Goal: Check status: Check status

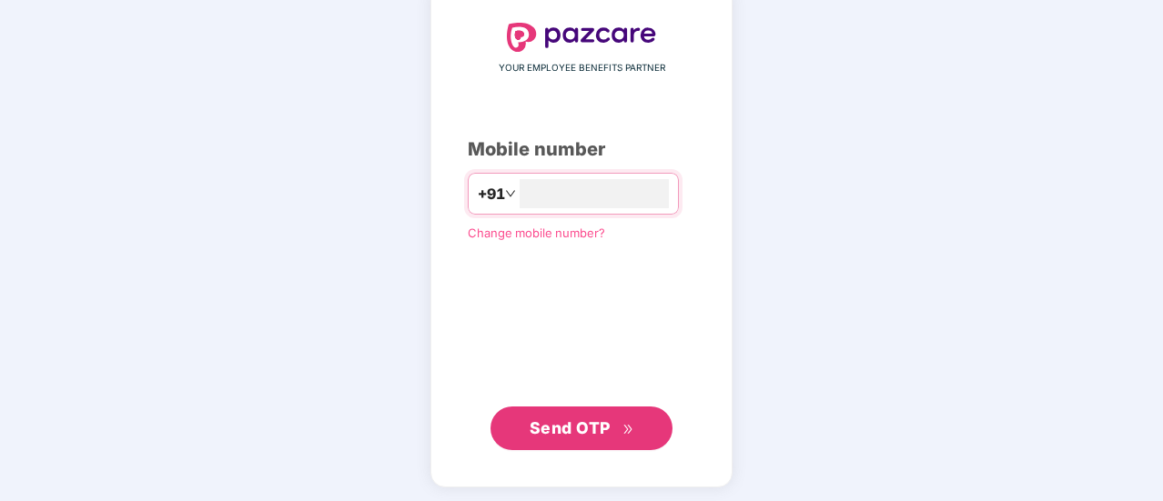
scroll to position [100, 0]
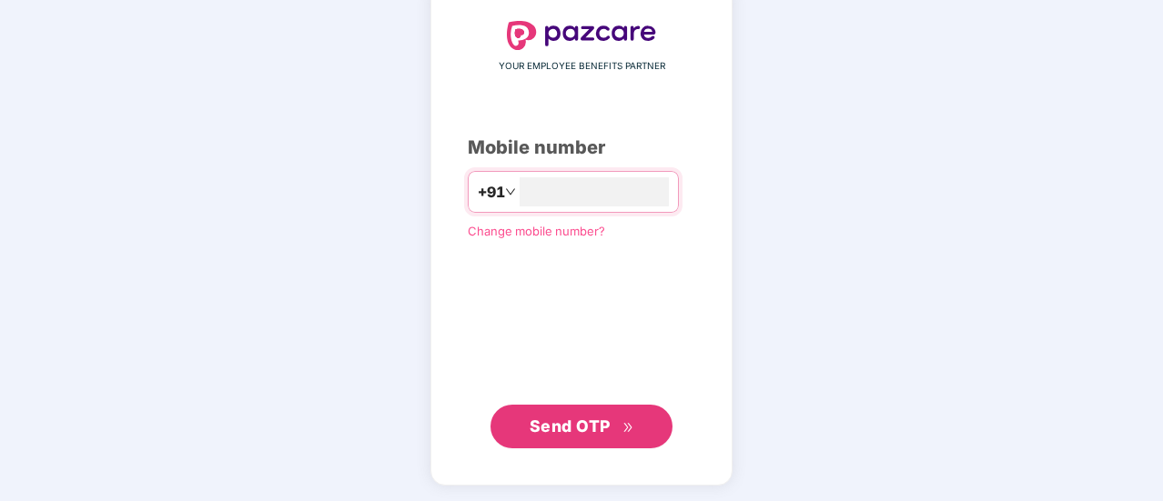
type input "**********"
click at [592, 420] on span "Send OTP" at bounding box center [570, 426] width 81 height 19
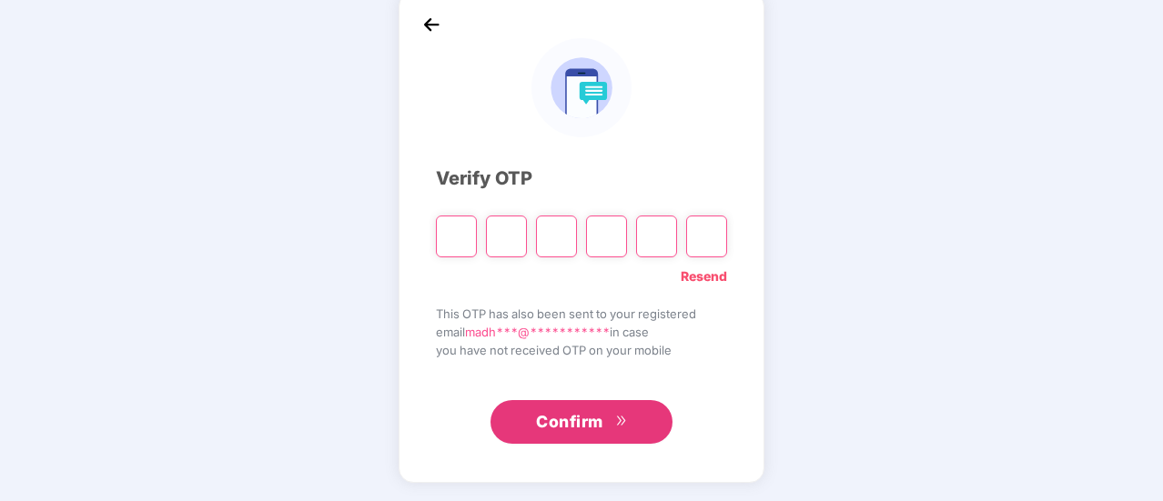
scroll to position [91, 0]
type input "*"
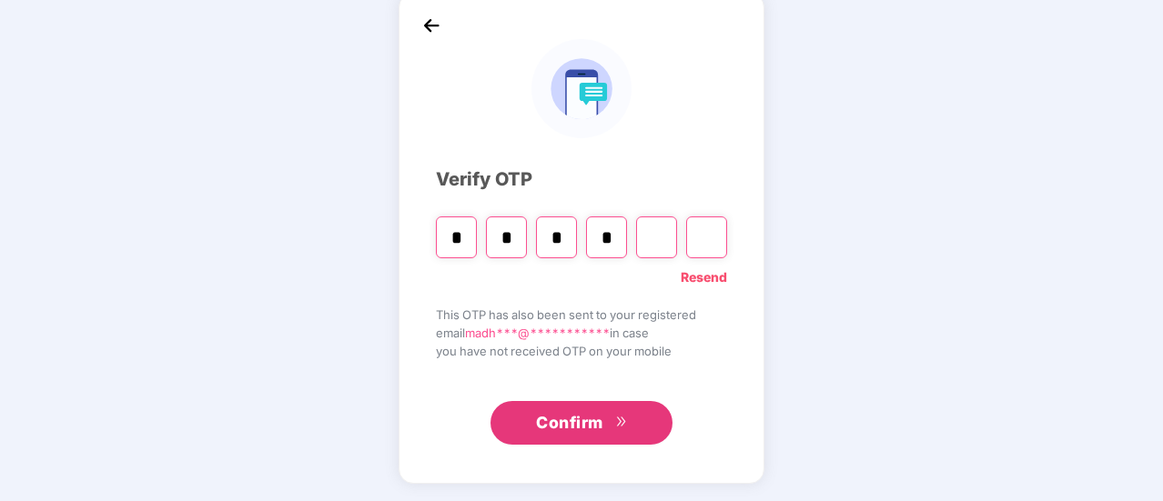
type input "*"
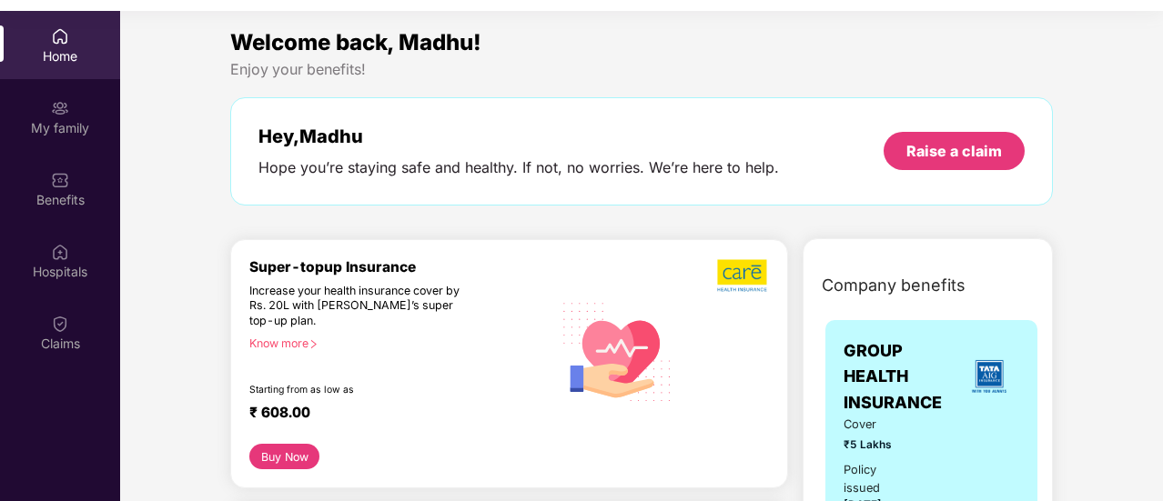
click at [727, 45] on div "Welcome back, Madhu!" at bounding box center [641, 42] width 822 height 35
click at [606, 93] on div "Welcome back, Madhu! Enjoy your benefits! Hey, [PERSON_NAME] you’re staying saf…" at bounding box center [641, 124] width 837 height 198
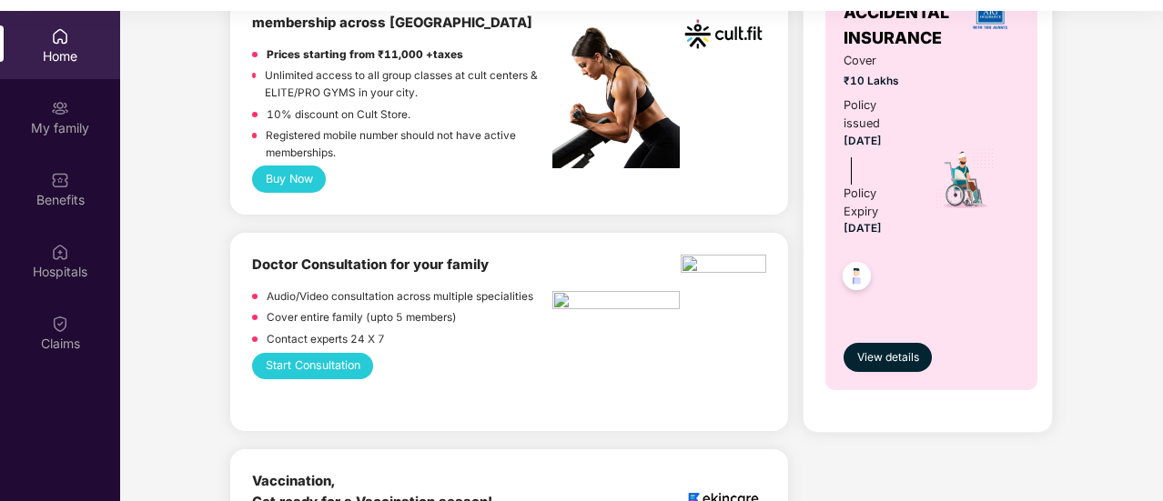
scroll to position [1001, 0]
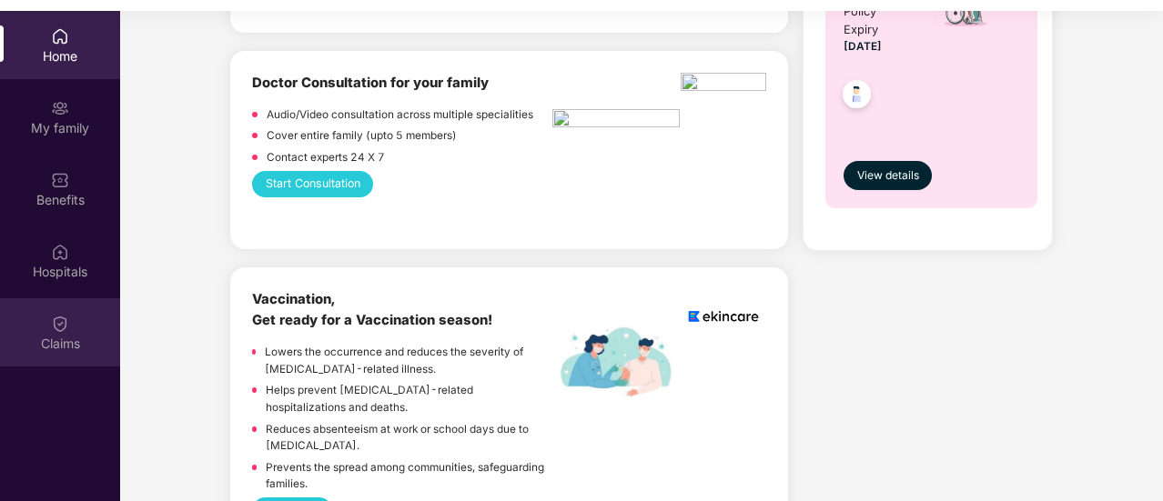
click at [63, 338] on div "Claims" at bounding box center [60, 344] width 120 height 18
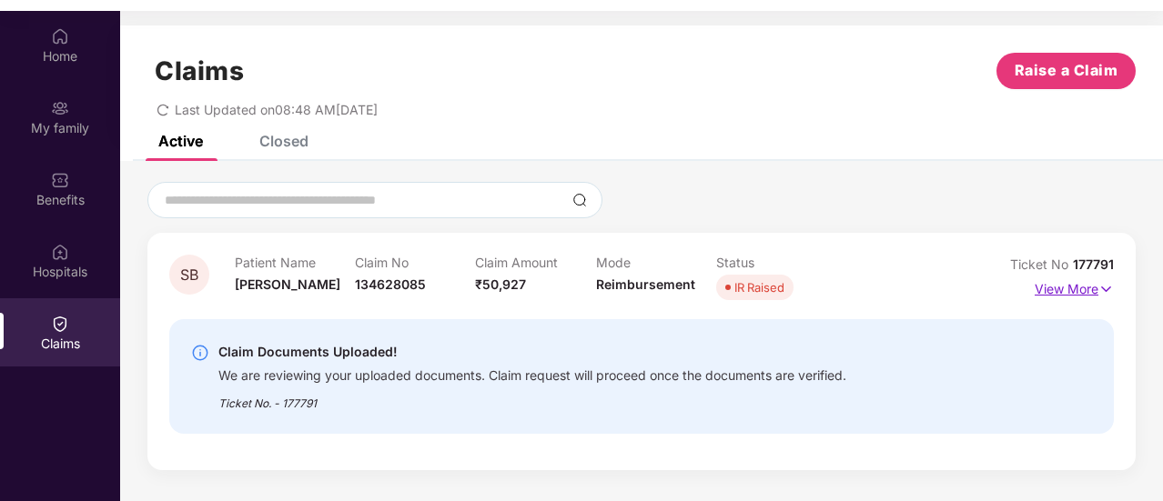
click at [1108, 290] on img at bounding box center [1105, 289] width 15 height 20
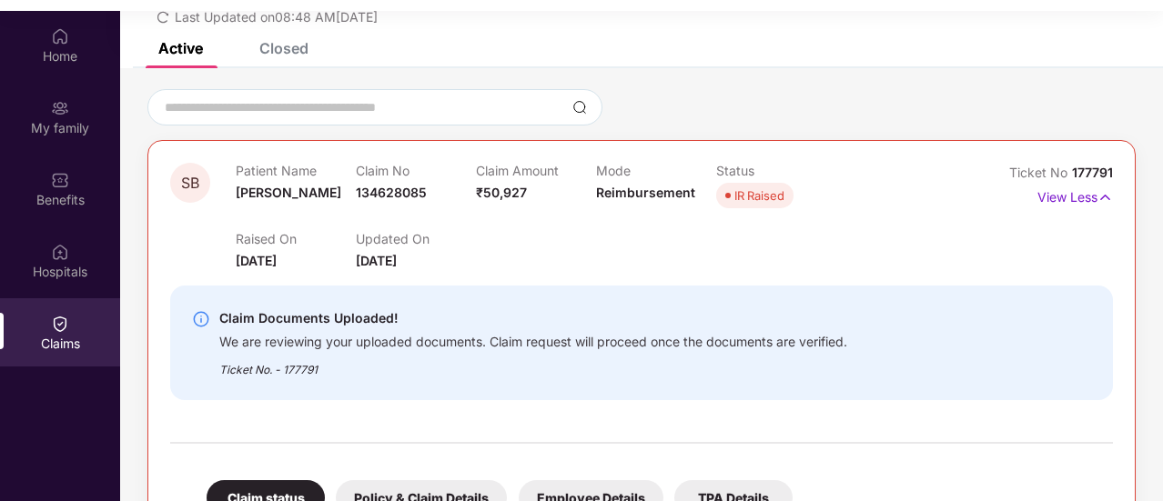
scroll to position [42, 0]
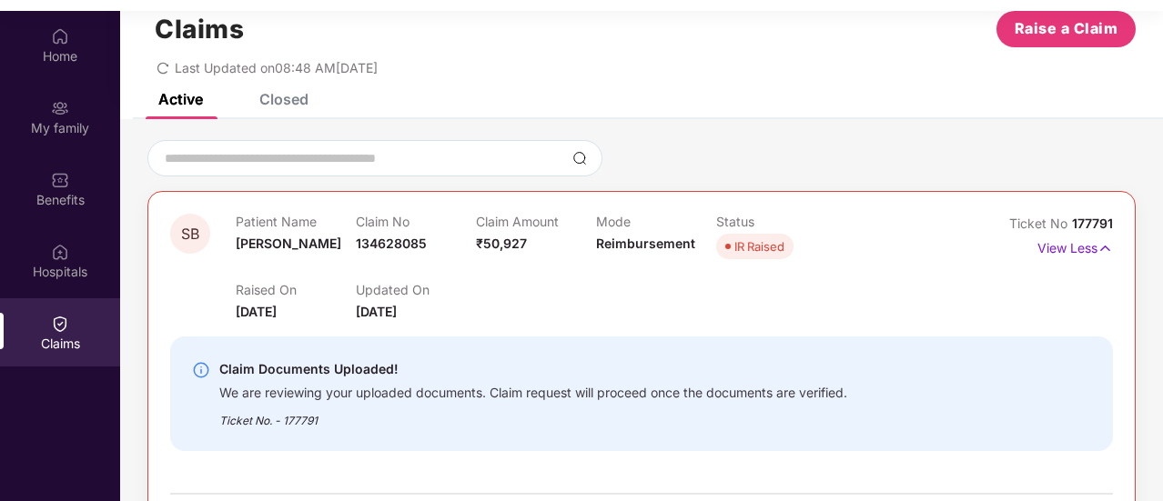
click at [830, 75] on div "Claims Raise a Claim Last Updated on 08:48 AM[DATE]" at bounding box center [641, 39] width 1043 height 110
